Goal: Information Seeking & Learning: Learn about a topic

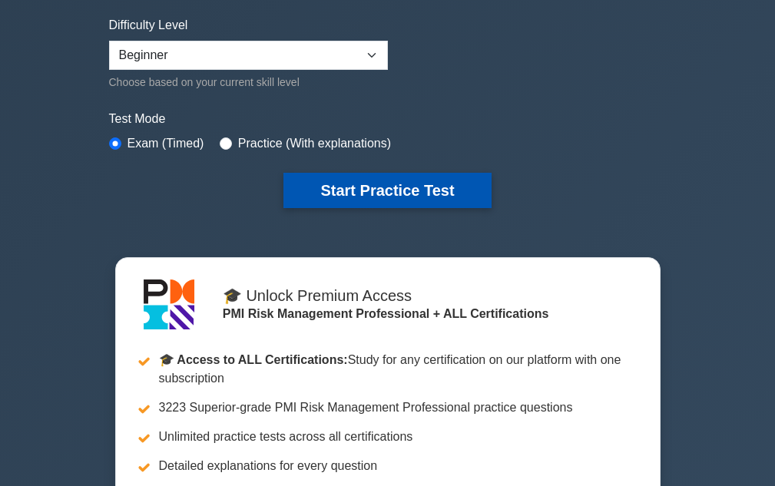
scroll to position [384, 0]
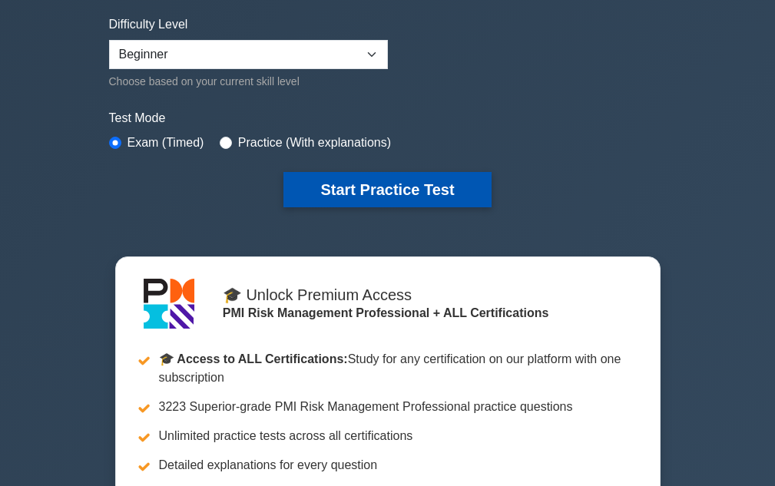
click at [371, 196] on button "Start Practice Test" at bounding box center [386, 189] width 207 height 35
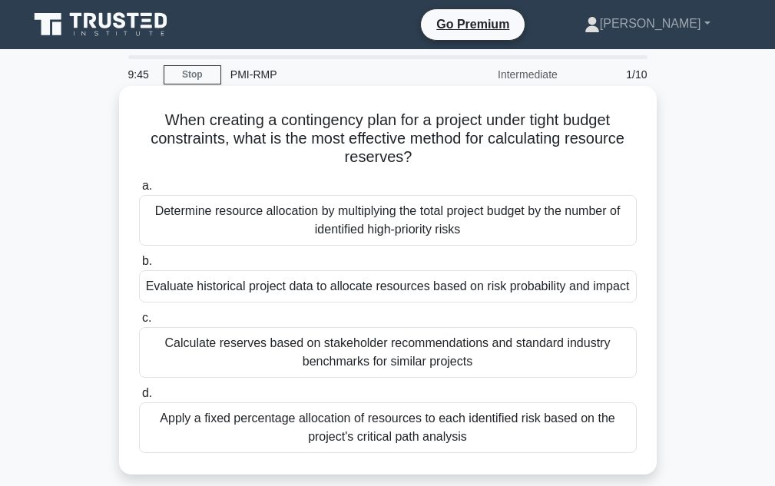
click at [350, 283] on div "Evaluate historical project data to allocate resources based on risk probabilit…" at bounding box center [388, 286] width 498 height 32
click at [139, 267] on input "b. Evaluate historical project data to allocate resources based on risk probabi…" at bounding box center [139, 262] width 0 height 10
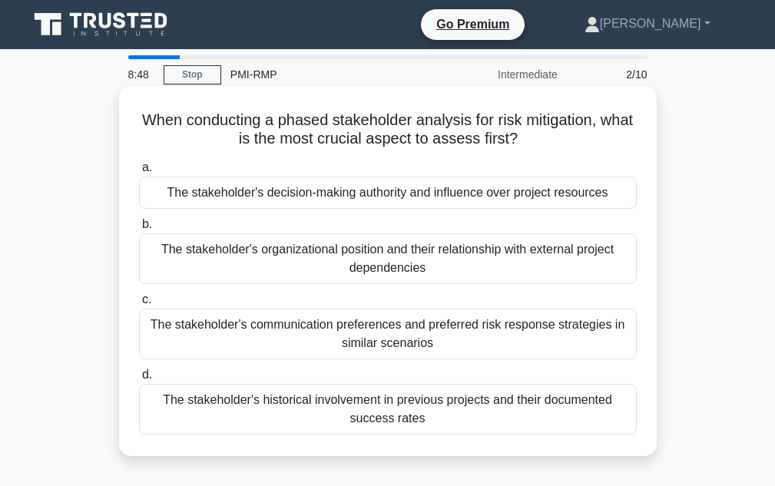
click at [416, 265] on div "The stakeholder's organizational position and their relationship with external …" at bounding box center [388, 259] width 498 height 51
click at [139, 230] on input "b. The stakeholder's organizational position and their relationship with extern…" at bounding box center [139, 225] width 0 height 10
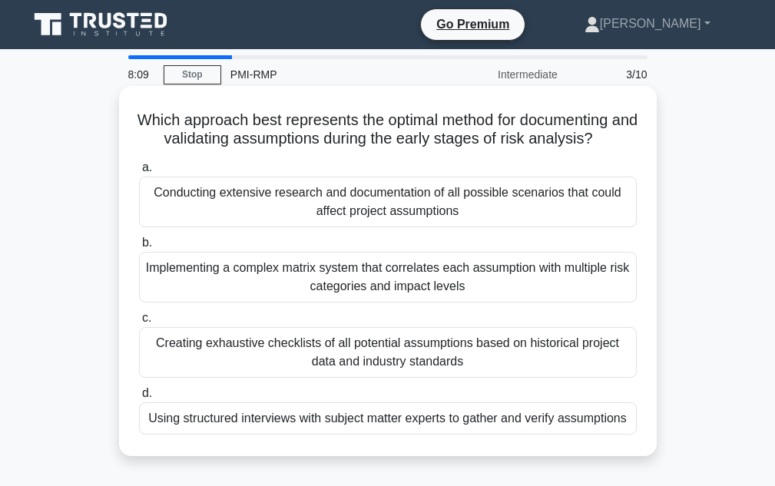
click at [516, 434] on div "Using structured interviews with subject matter experts to gather and verify as…" at bounding box center [388, 419] width 498 height 32
click at [139, 399] on input "d. Using structured interviews with subject matter experts to gather and verify…" at bounding box center [139, 394] width 0 height 10
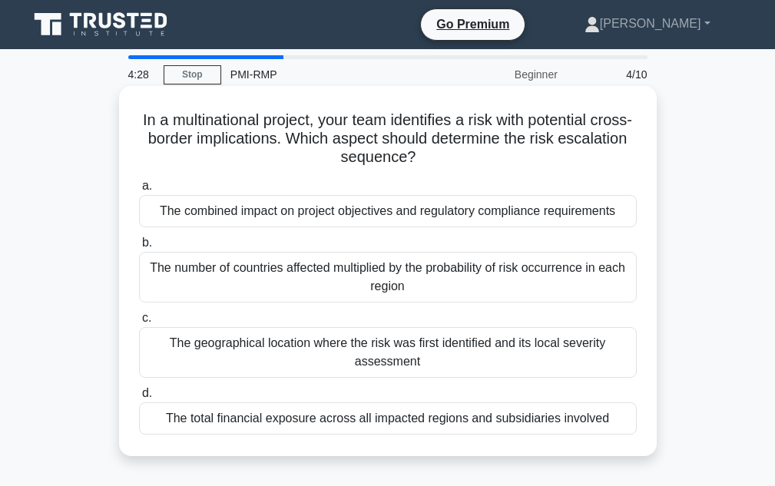
click at [424, 349] on div "The geographical location where the risk was first identified and its local sev…" at bounding box center [388, 352] width 498 height 51
click at [139, 323] on input "c. The geographical location where the risk was first identified and its local …" at bounding box center [139, 318] width 0 height 10
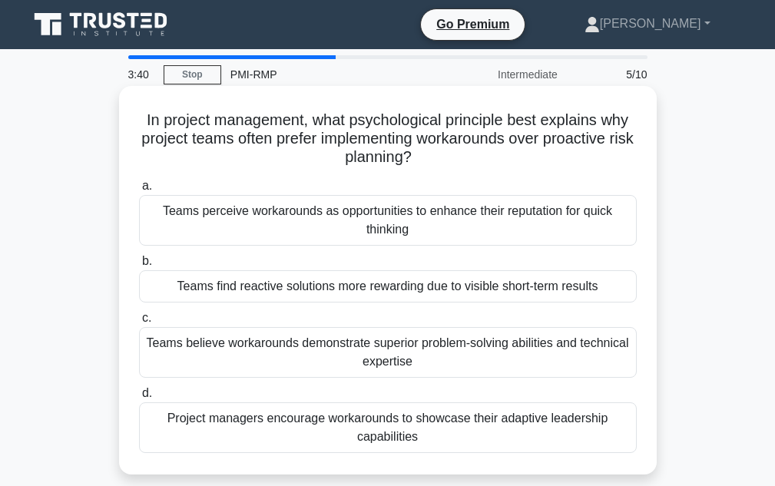
click at [395, 346] on div "Teams believe workarounds demonstrate superior problem-solving abilities and te…" at bounding box center [388, 352] width 498 height 51
click at [139, 323] on input "c. Teams believe workarounds demonstrate superior problem-solving abilities and…" at bounding box center [139, 318] width 0 height 10
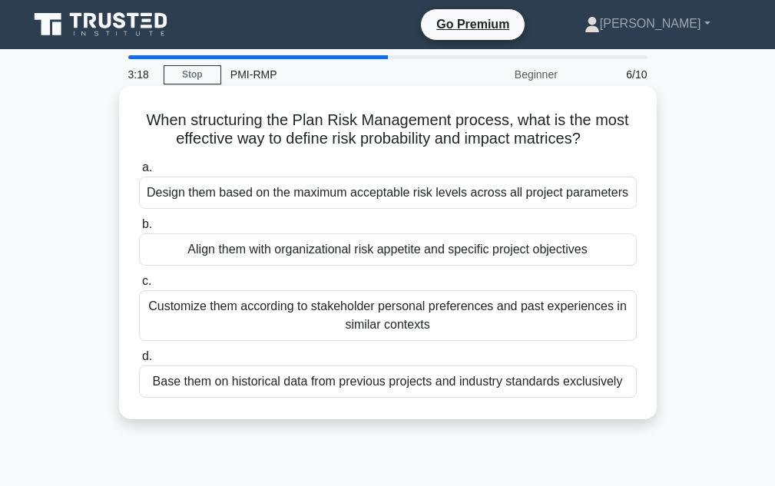
click at [376, 251] on div "Align them with organizational risk appetite and specific project objectives" at bounding box center [388, 250] width 498 height 32
click at [139, 230] on input "b. Align them with organizational risk appetite and specific project objectives" at bounding box center [139, 225] width 0 height 10
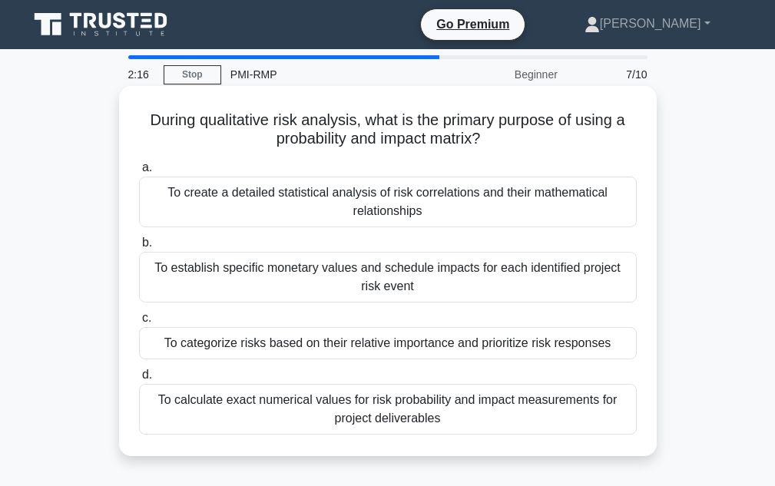
click at [462, 406] on div "To calculate exact numerical values for risk probability and impact measurement…" at bounding box center [388, 409] width 498 height 51
click at [139, 380] on input "d. To calculate exact numerical values for risk probability and impact measurem…" at bounding box center [139, 375] width 0 height 10
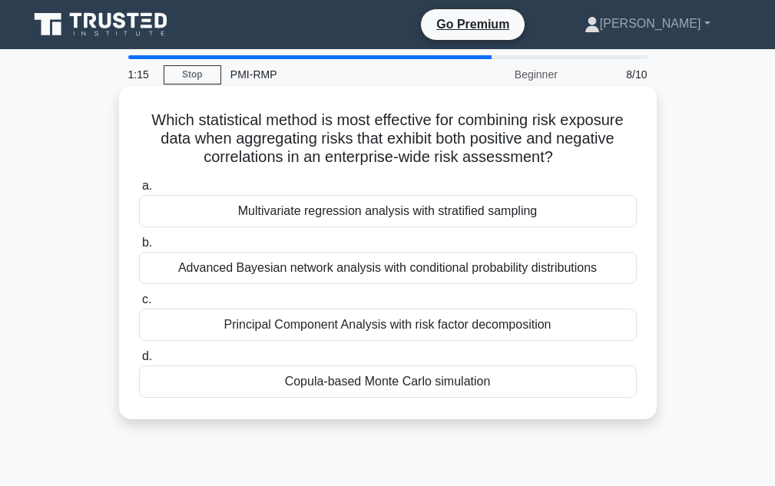
click at [366, 260] on div "Advanced Bayesian network analysis with conditional probability distributions" at bounding box center [388, 268] width 498 height 32
click at [139, 248] on input "b. Advanced Bayesian network analysis with conditional probability distributions" at bounding box center [139, 243] width 0 height 10
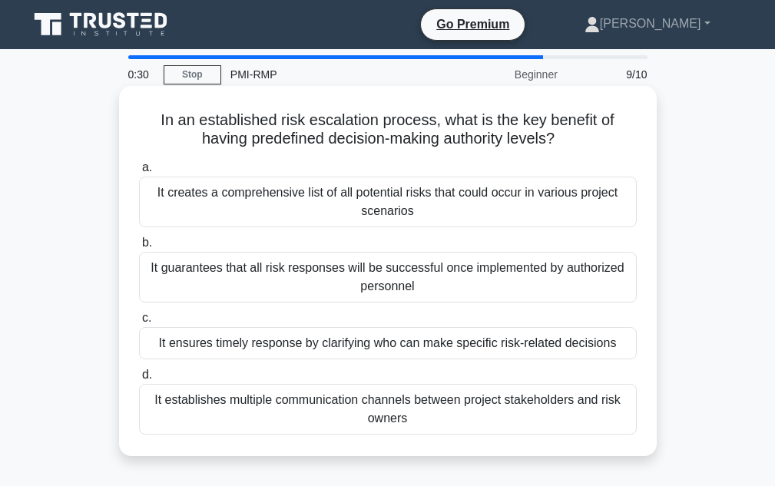
click at [495, 347] on div "It ensures timely response by clarifying who can make specific risk-related dec…" at bounding box center [388, 343] width 498 height 32
click at [139, 323] on input "c. It ensures timely response by clarifying who can make specific risk-related …" at bounding box center [139, 318] width 0 height 10
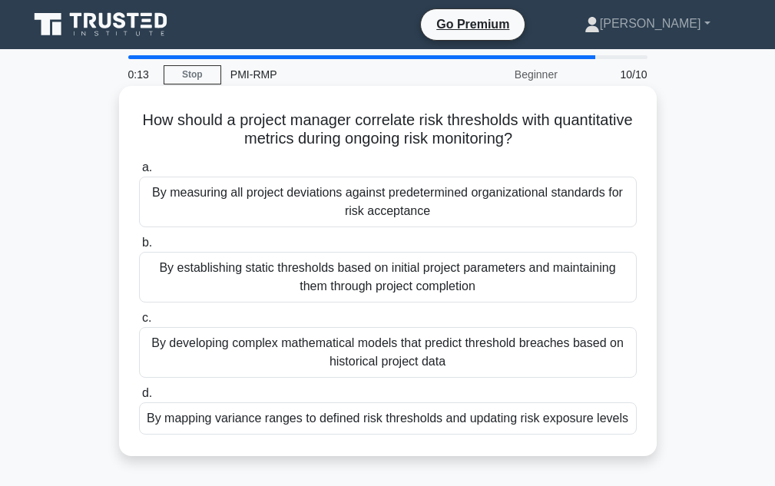
drag, startPoint x: 406, startPoint y: 216, endPoint x: 416, endPoint y: 226, distance: 14.1
click at [406, 216] on div "By measuring all project deviations against predetermined organizational standa…" at bounding box center [388, 202] width 498 height 51
click at [139, 173] on input "a. By measuring all project deviations against predetermined organizational sta…" at bounding box center [139, 168] width 0 height 10
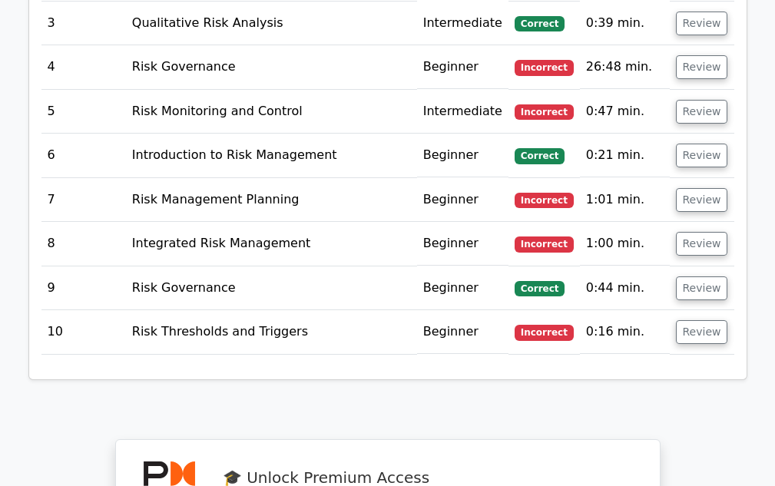
scroll to position [2407, 0]
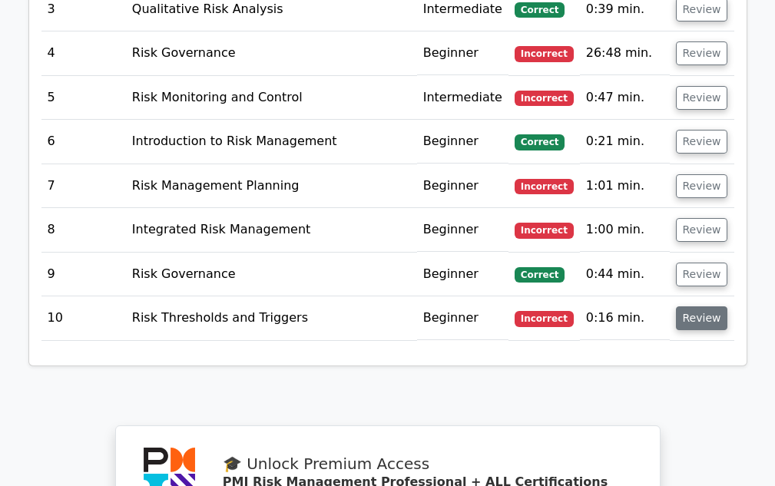
click at [685, 307] on button "Review" at bounding box center [702, 319] width 52 height 24
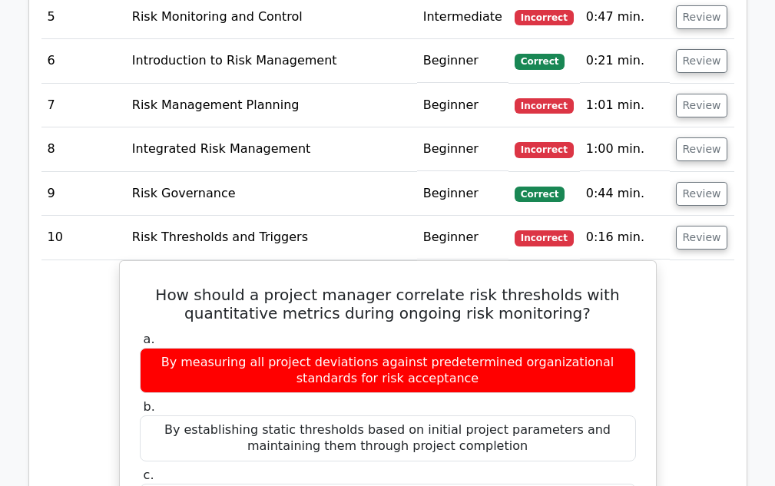
scroll to position [2484, 0]
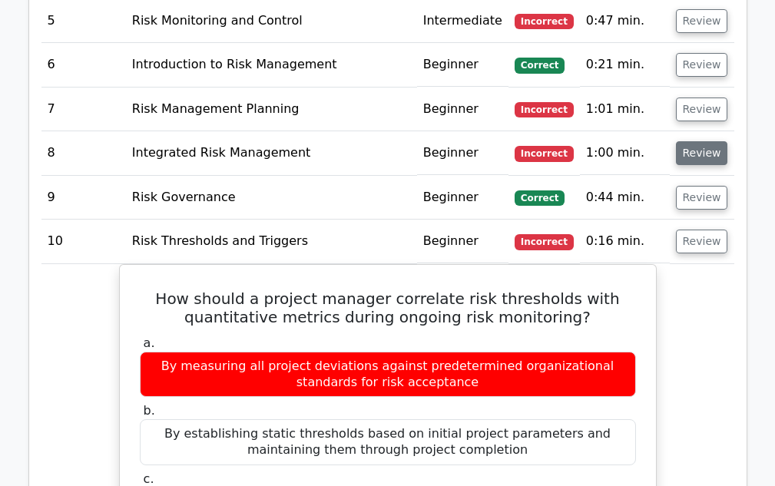
click at [694, 141] on button "Review" at bounding box center [702, 153] width 52 height 24
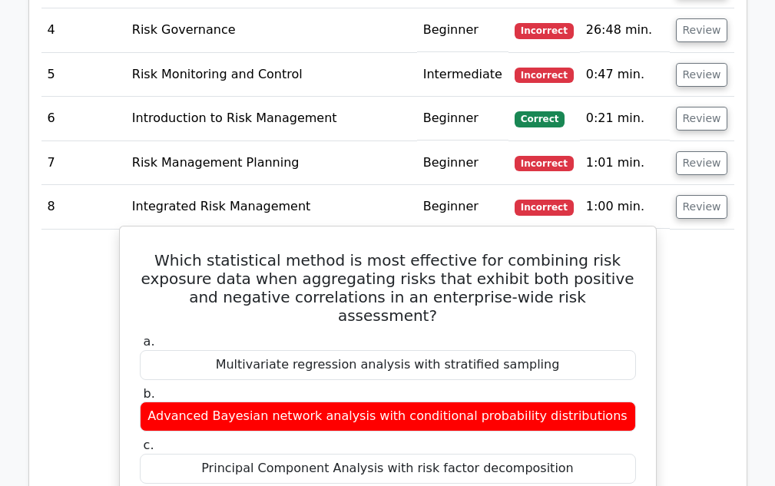
scroll to position [2407, 0]
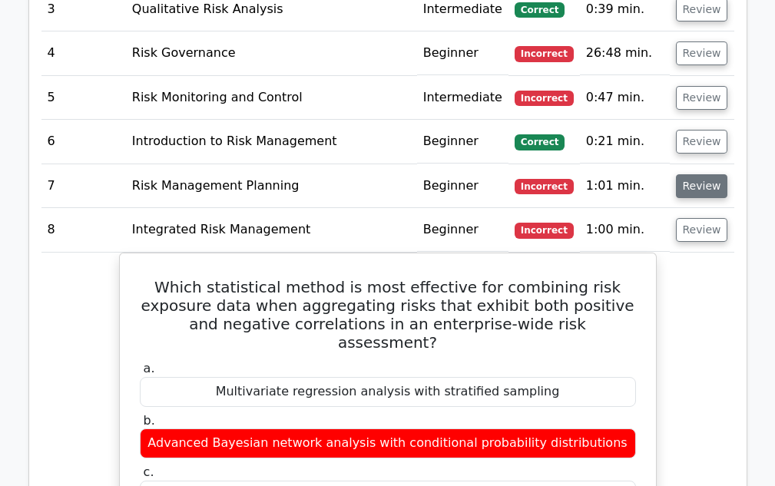
click at [692, 174] on button "Review" at bounding box center [702, 186] width 52 height 24
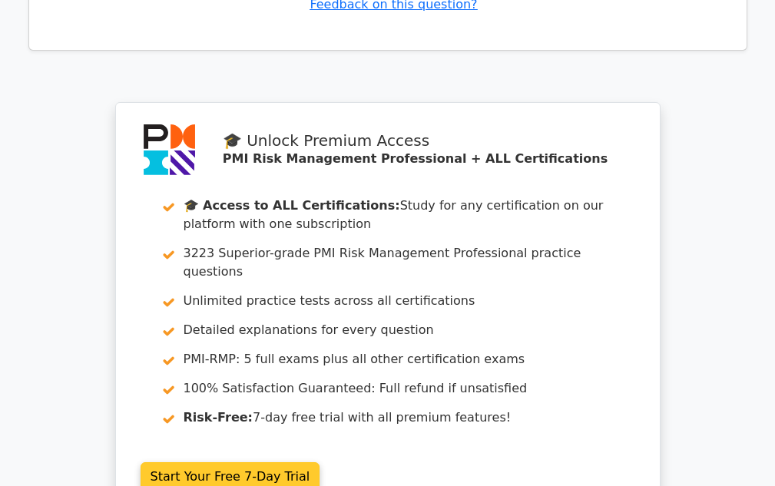
scroll to position [5490, 0]
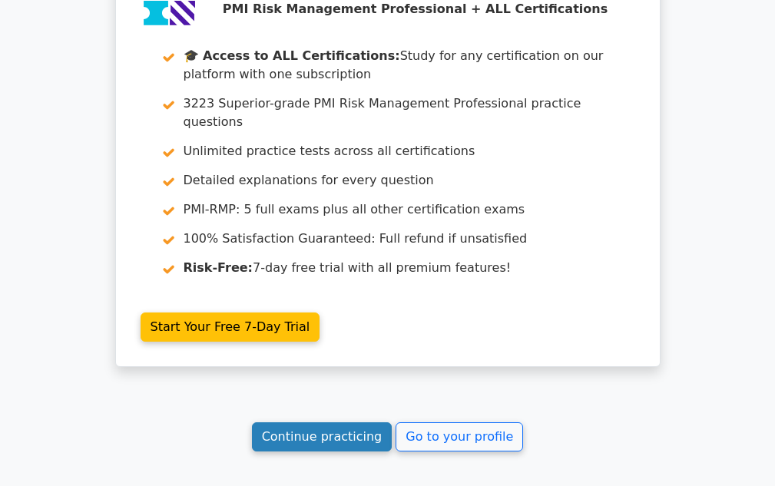
drag, startPoint x: 336, startPoint y: 249, endPoint x: 344, endPoint y: 240, distance: 11.4
click at [336, 423] on link "Continue practicing" at bounding box center [322, 437] width 141 height 29
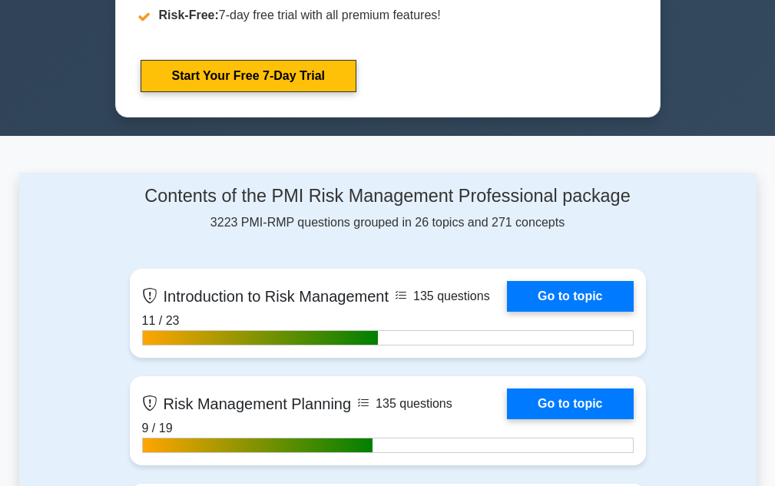
scroll to position [461, 0]
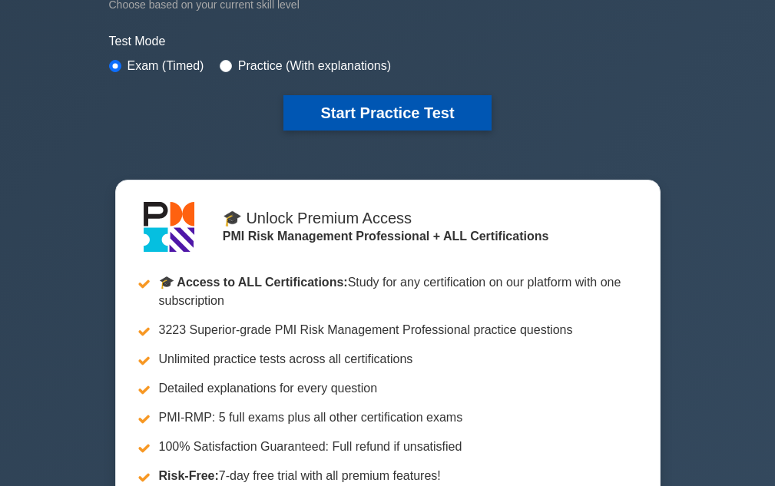
click at [386, 119] on button "Start Practice Test" at bounding box center [386, 112] width 207 height 35
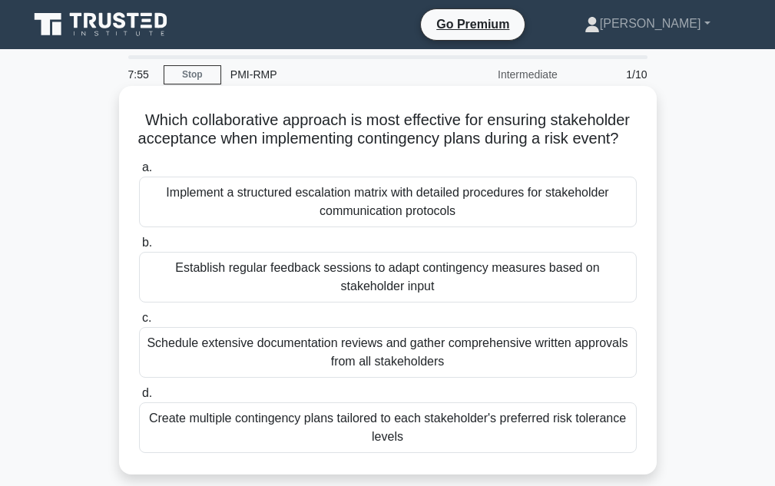
click at [472, 453] on div "Create multiple contingency plans tailored to each stakeholder's preferred risk…" at bounding box center [388, 428] width 498 height 51
click at [139, 399] on input "d. Create multiple contingency plans tailored to each stakeholder's preferred r…" at bounding box center [139, 394] width 0 height 10
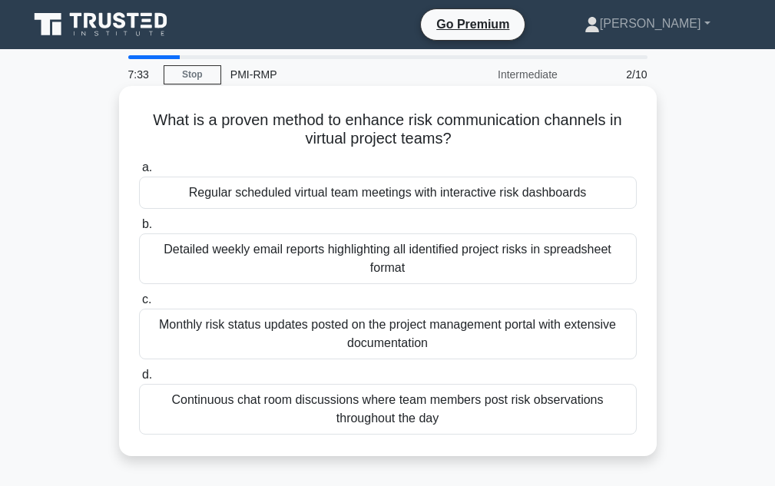
click at [482, 429] on div "Continuous chat room discussions where team members post risk observations thro…" at bounding box center [388, 409] width 498 height 51
click at [139, 380] on input "d. Continuous chat room discussions where team members post risk observations t…" at bounding box center [139, 375] width 0 height 10
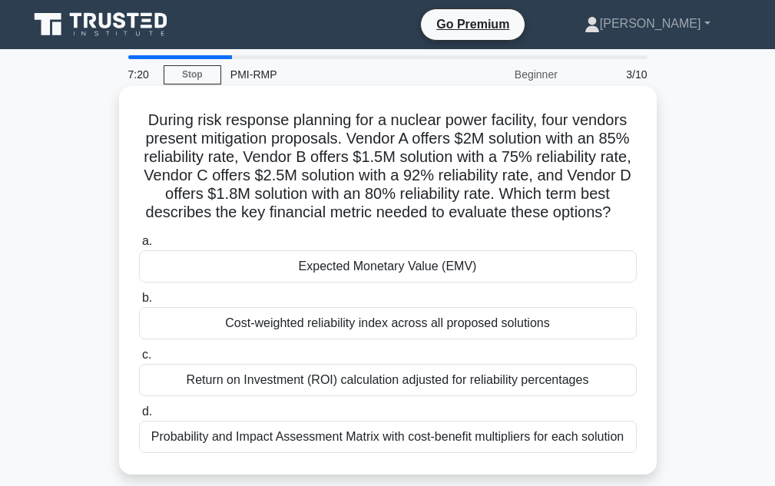
click at [454, 281] on div "Expected Monetary Value (EMV)" at bounding box center [388, 266] width 498 height 32
click at [139, 247] on input "a. Expected Monetary Value (EMV)" at bounding box center [139, 242] width 0 height 10
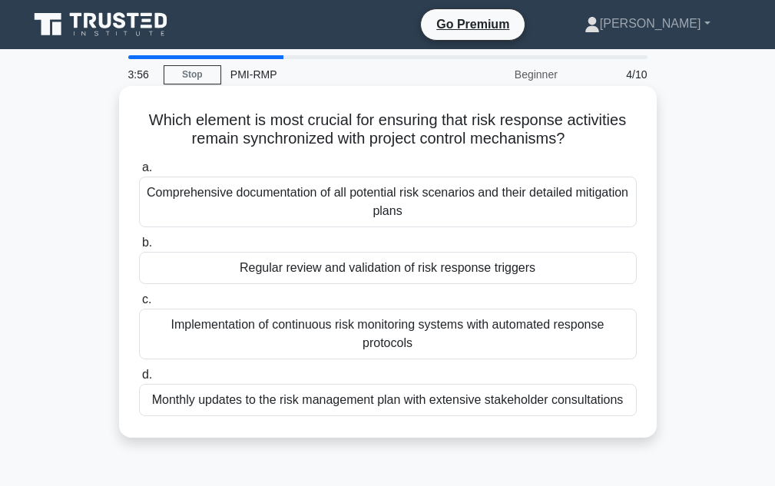
click at [403, 272] on div "Regular review and validation of risk response triggers" at bounding box center [388, 268] width 498 height 32
click at [139, 248] on input "b. Regular review and validation of risk response triggers" at bounding box center [139, 243] width 0 height 10
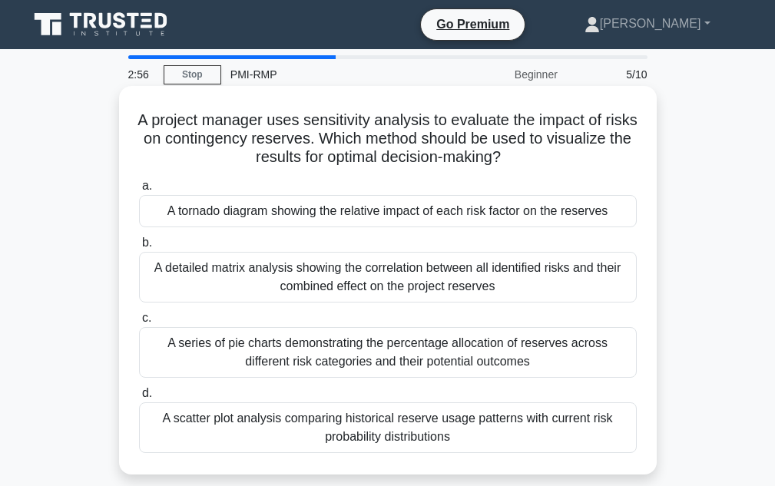
click at [488, 353] on div "A series of pie charts demonstrating the percentage allocation of reserves acro…" at bounding box center [388, 352] width 498 height 51
click at [139, 323] on input "c. A series of pie charts demonstrating the percentage allocation of reserves a…" at bounding box center [139, 318] width 0 height 10
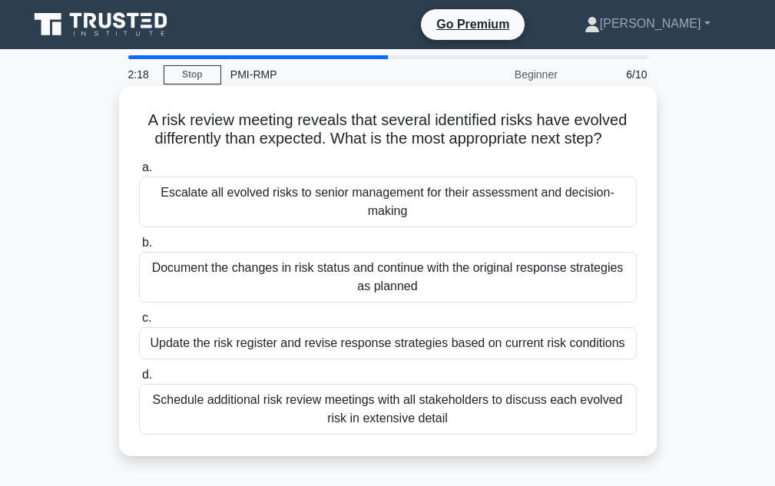
click at [441, 294] on div "Document the changes in risk status and continue with the original response str…" at bounding box center [388, 277] width 498 height 51
click at [139, 248] on input "b. Document the changes in risk status and continue with the original response …" at bounding box center [139, 243] width 0 height 10
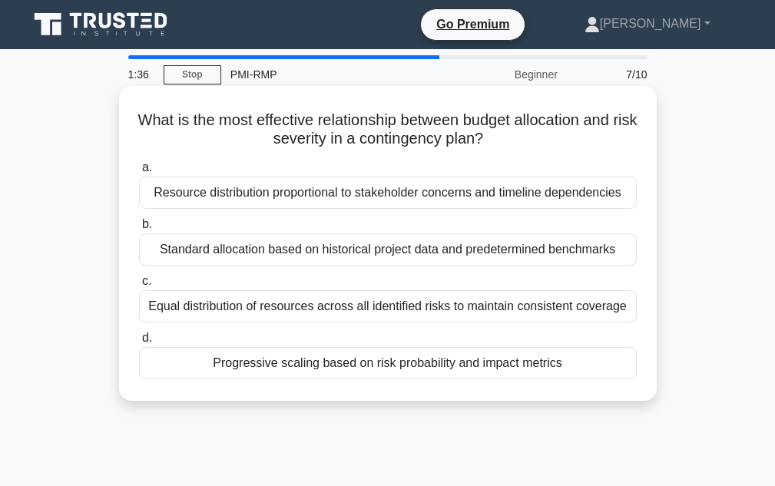
click at [550, 307] on div "Equal distribution of resources across all identified risks to maintain consist…" at bounding box center [388, 306] width 498 height 32
click at [139, 287] on input "c. Equal distribution of resources across all identified risks to maintain cons…" at bounding box center [139, 282] width 0 height 10
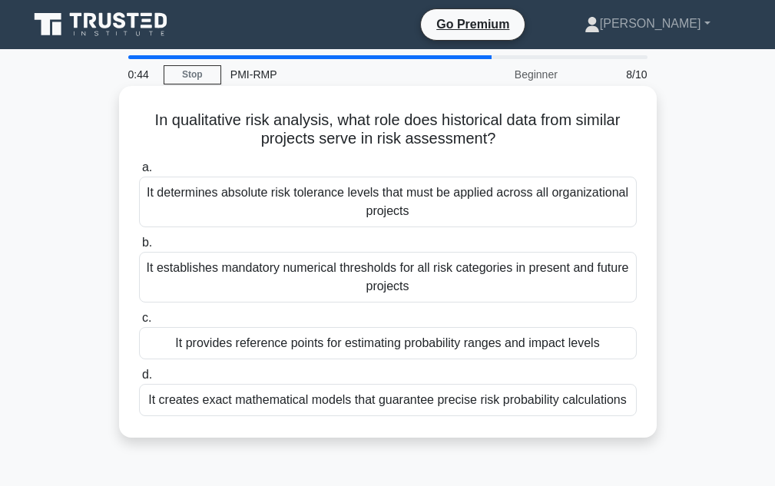
click at [474, 205] on div "It determines absolute risk tolerance levels that must be applied across all or…" at bounding box center [388, 202] width 498 height 51
click at [139, 173] on input "a. It determines absolute risk tolerance levels that must be applied across all…" at bounding box center [139, 168] width 0 height 10
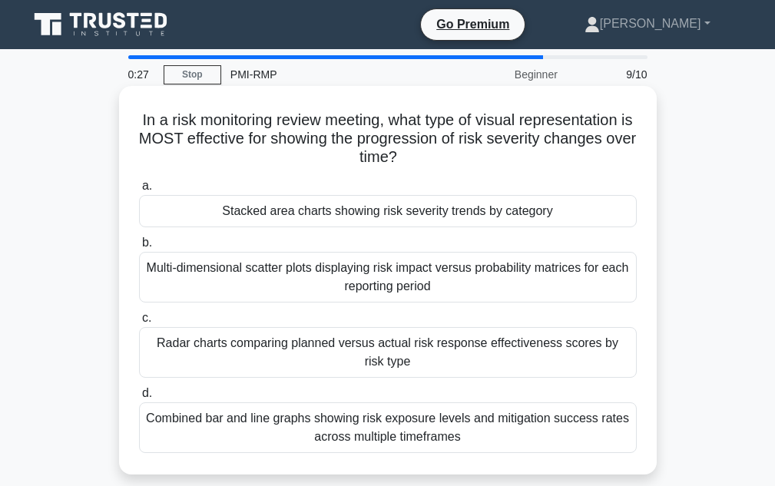
click at [317, 436] on div "Combined bar and line graphs showing risk exposure levels and mitigation succes…" at bounding box center [388, 428] width 498 height 51
click at [139, 399] on input "d. Combined bar and line graphs showing risk exposure levels and mitigation suc…" at bounding box center [139, 394] width 0 height 10
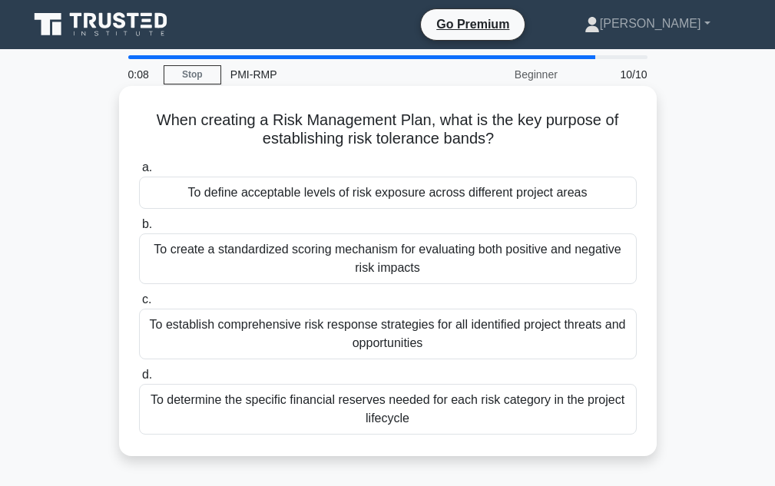
click at [372, 329] on div "To establish comprehensive risk response strategies for all identified project …" at bounding box center [388, 334] width 498 height 51
click at [139, 305] on input "c. To establish comprehensive risk response strategies for all identified proje…" at bounding box center [139, 300] width 0 height 10
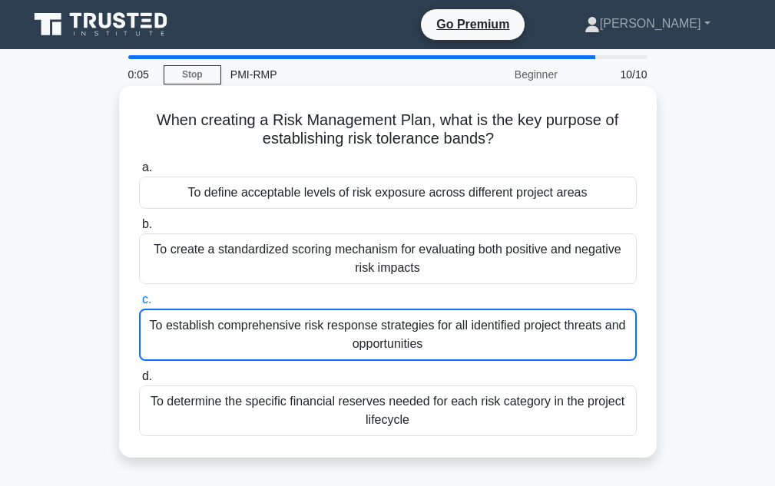
scroll to position [343, 0]
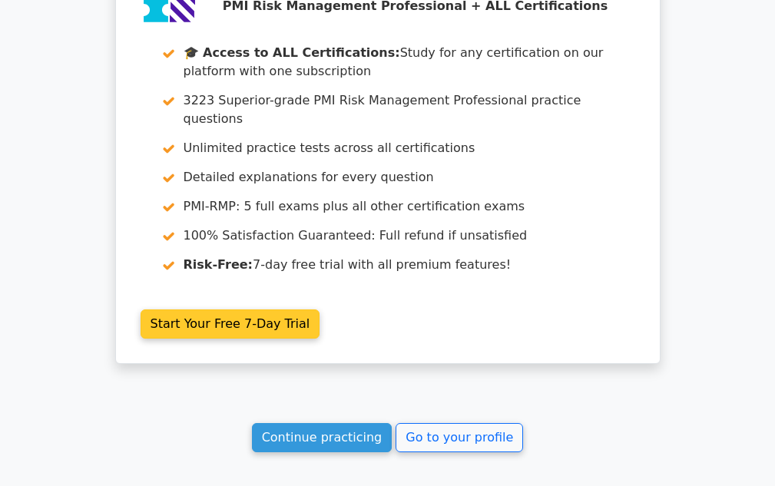
scroll to position [2984, 0]
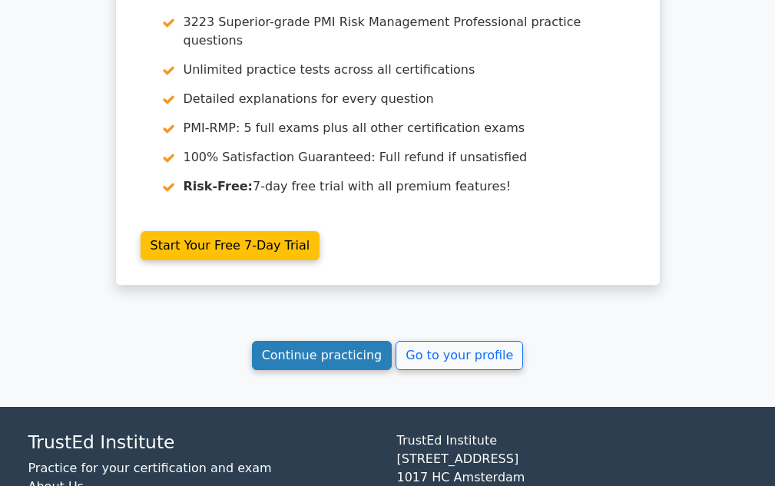
click at [300, 341] on link "Continue practicing" at bounding box center [322, 355] width 141 height 29
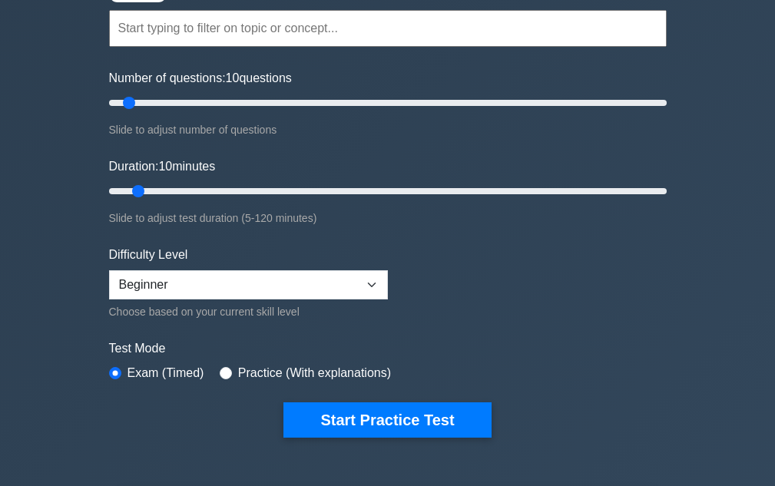
scroll to position [384, 0]
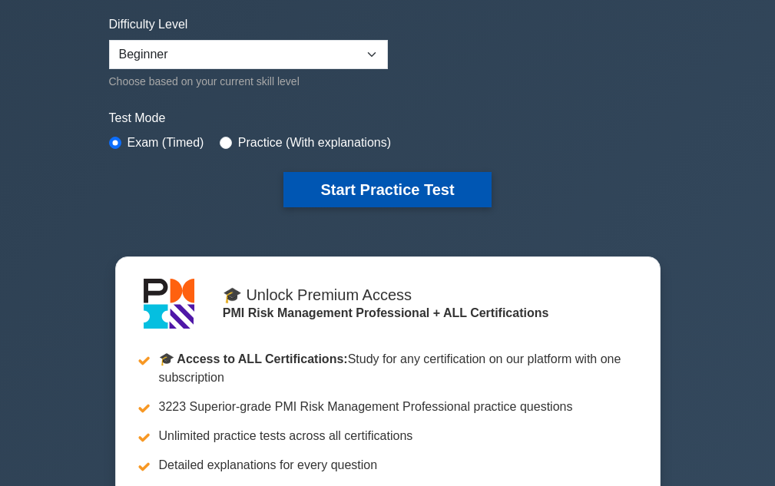
click at [389, 194] on button "Start Practice Test" at bounding box center [386, 189] width 207 height 35
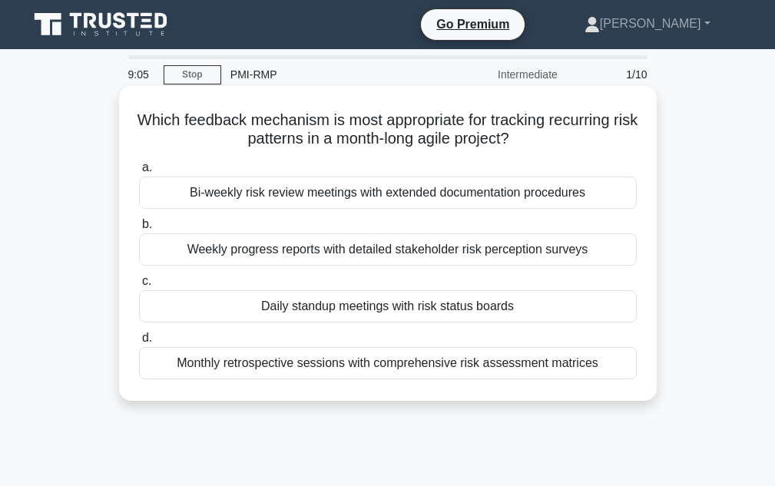
click at [416, 316] on div "Daily standup meetings with risk status boards" at bounding box center [388, 306] width 498 height 32
click at [139, 287] on input "c. Daily standup meetings with risk status boards" at bounding box center [139, 282] width 0 height 10
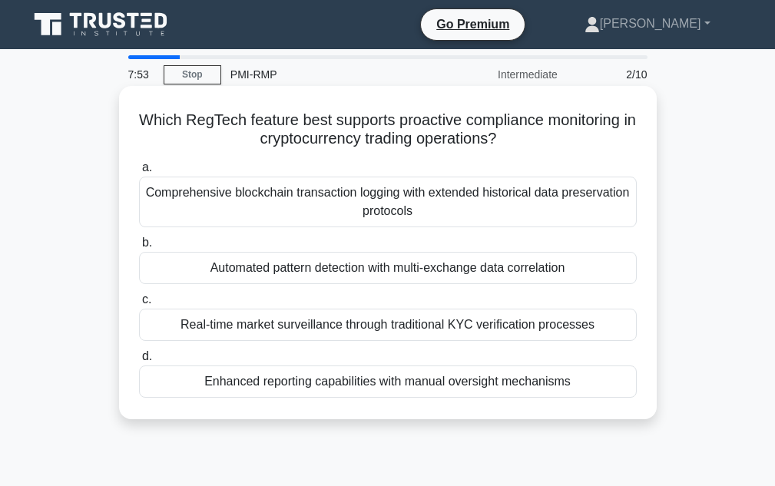
click at [397, 220] on div "Comprehensive blockchain transaction logging with extended historical data pres…" at bounding box center [388, 202] width 498 height 51
click at [139, 173] on input "a. Comprehensive blockchain transaction logging with extended historical data p…" at bounding box center [139, 168] width 0 height 10
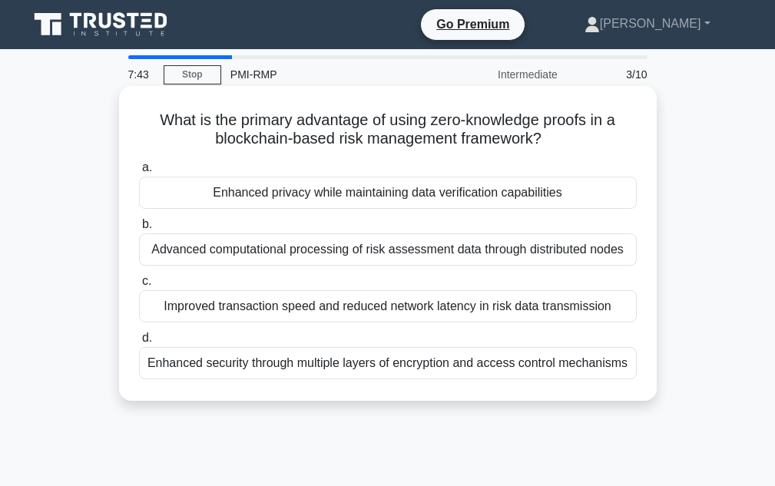
click at [464, 310] on div "Improved transaction speed and reduced network latency in risk data transmission" at bounding box center [388, 306] width 498 height 32
click at [139, 287] on input "c. Improved transaction speed and reduced network latency in risk data transmis…" at bounding box center [139, 282] width 0 height 10
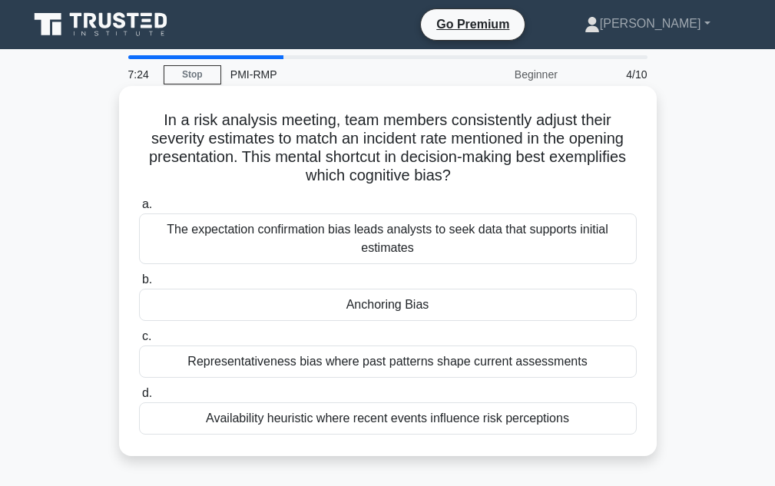
click at [434, 424] on div "Availability heuristic where recent events influence risk perceptions" at bounding box center [388, 419] width 498 height 32
click at [139, 399] on input "d. Availability heuristic where recent events influence risk perceptions" at bounding box center [139, 394] width 0 height 10
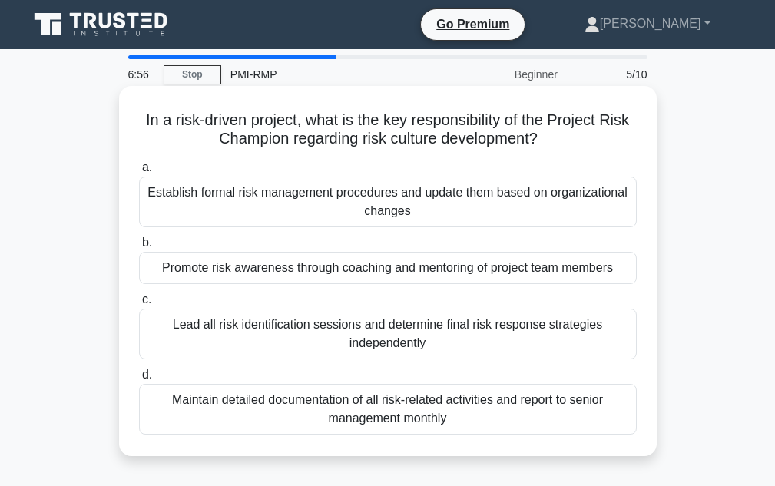
click at [310, 407] on div "Maintain detailed documentation of all risk-related activities and report to se…" at bounding box center [388, 409] width 498 height 51
click at [139, 380] on input "d. Maintain detailed documentation of all risk-related activities and report to…" at bounding box center [139, 375] width 0 height 10
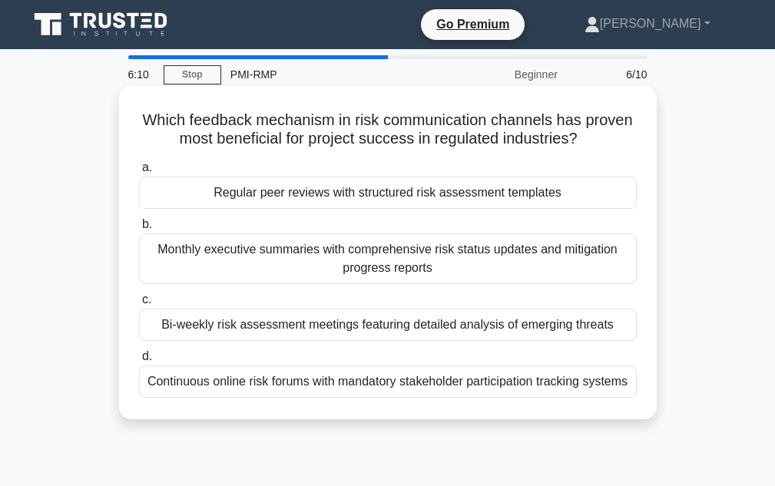
click at [332, 326] on div "Bi-weekly risk assessment meetings featuring detailed analysis of emerging thre…" at bounding box center [388, 325] width 498 height 32
click at [139, 305] on input "c. Bi-weekly risk assessment meetings featuring detailed analysis of emerging t…" at bounding box center [139, 300] width 0 height 10
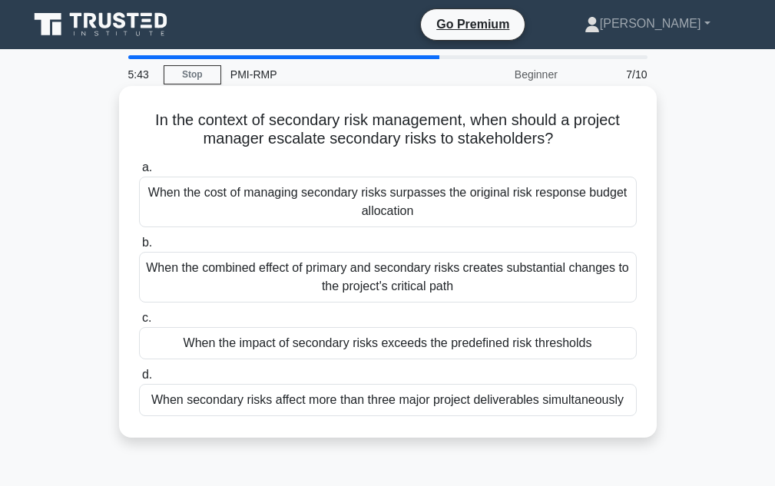
click at [364, 272] on div "When the combined effect of primary and secondary risks creates substantial cha…" at bounding box center [388, 277] width 498 height 51
click at [139, 248] on input "b. When the combined effect of primary and secondary risks creates substantial …" at bounding box center [139, 243] width 0 height 10
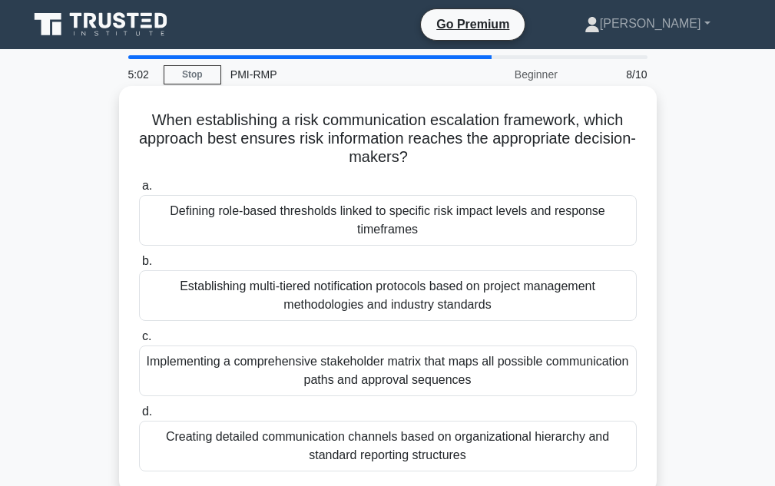
drag, startPoint x: 408, startPoint y: 290, endPoint x: 200, endPoint y: 128, distance: 263.2
click at [197, 128] on h5 "When establishing a risk communication escalation framework, which approach bes…" at bounding box center [388, 139] width 501 height 57
click at [416, 370] on div "Implementing a comprehensive stakeholder matrix that maps all possible communic…" at bounding box center [388, 371] width 498 height 51
click at [139, 342] on input "c. Implementing a comprehensive stakeholder matrix that maps all possible commu…" at bounding box center [139, 337] width 0 height 10
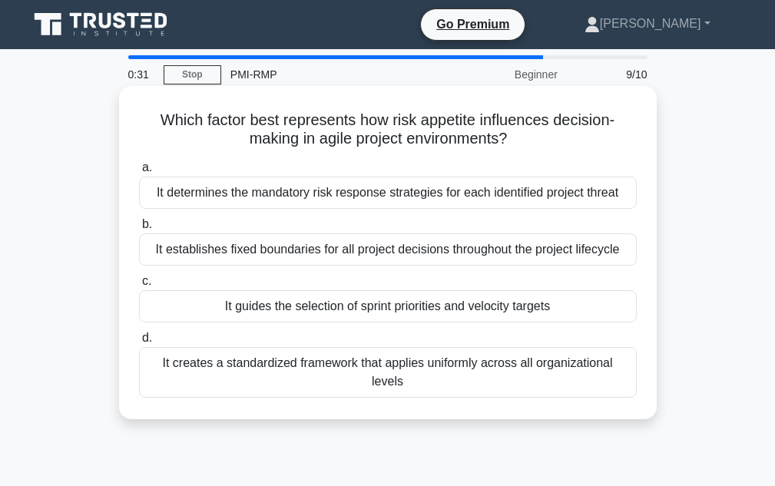
click at [375, 299] on div "It guides the selection of sprint priorities and velocity targets" at bounding box center [388, 306] width 498 height 32
click at [139, 287] on input "c. It guides the selection of sprint priorities and velocity targets" at bounding box center [139, 282] width 0 height 10
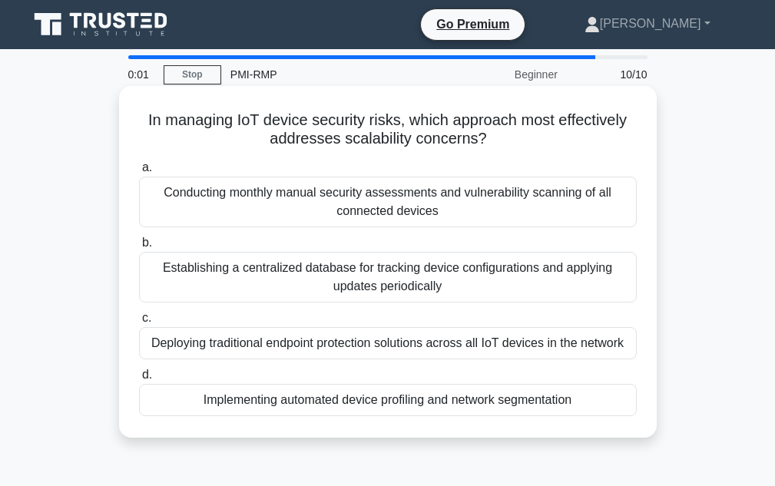
click at [385, 396] on div "Implementing automated device profiling and network segmentation" at bounding box center [388, 400] width 498 height 32
click at [139, 380] on input "d. Implementing automated device profiling and network segmentation" at bounding box center [139, 375] width 0 height 10
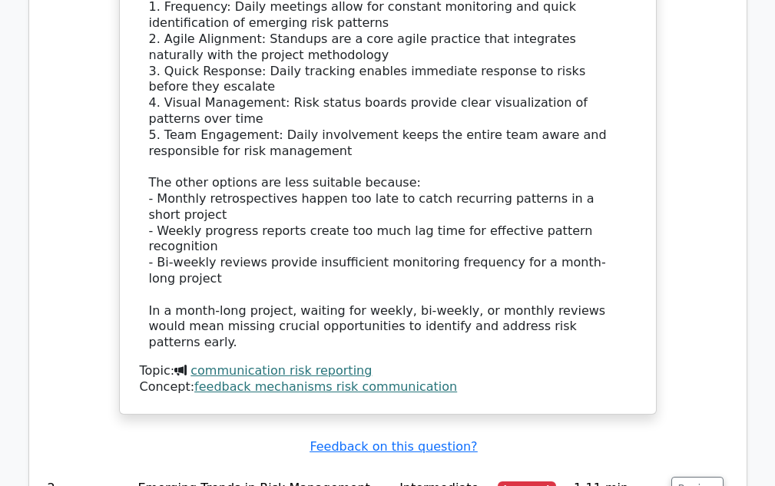
scroll to position [1844, 0]
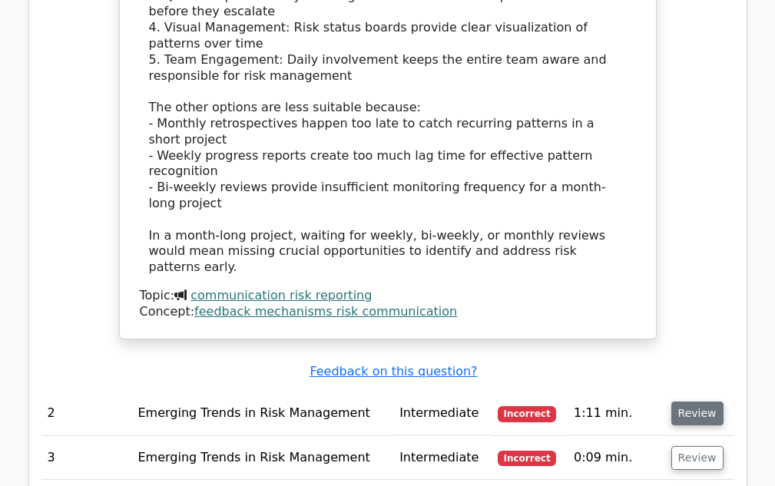
click at [686, 402] on button "Review" at bounding box center [697, 414] width 52 height 24
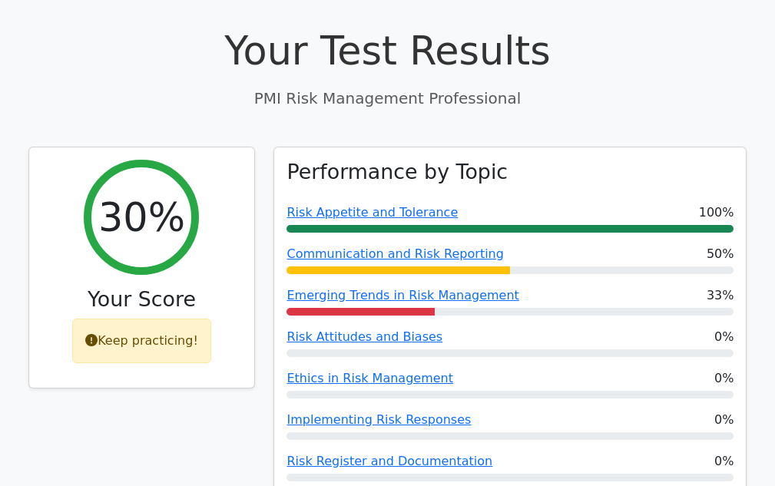
scroll to position [691, 0]
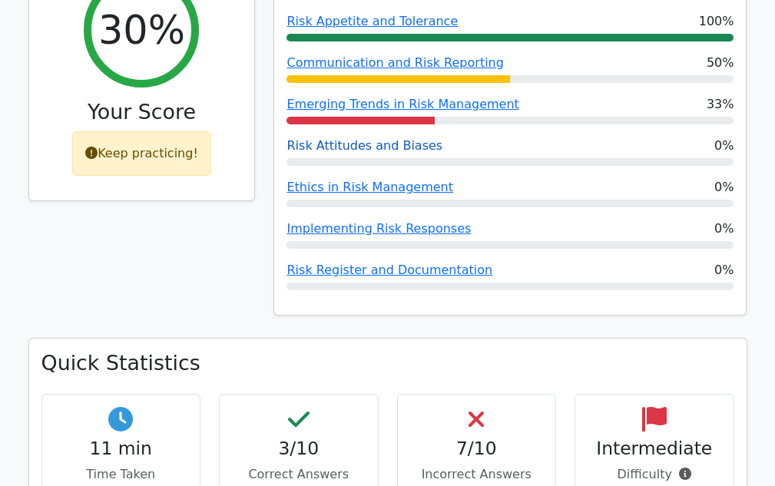
click at [345, 138] on link "Risk Attitudes and Biases" at bounding box center [365, 145] width 156 height 15
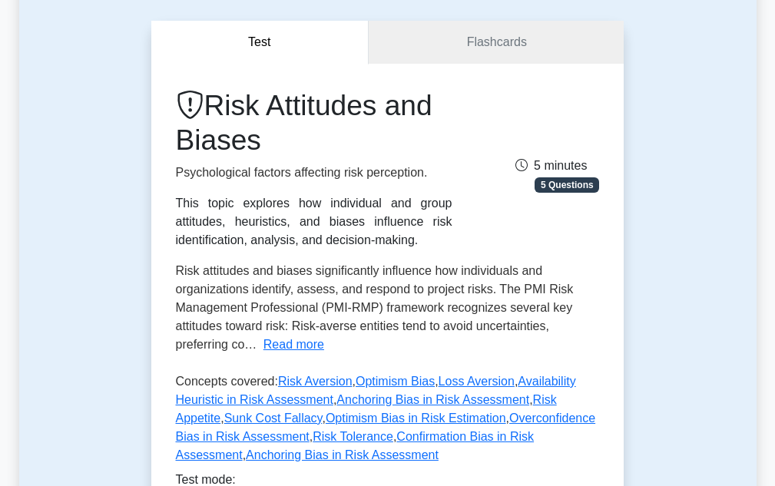
scroll to position [154, 0]
